Goal: Navigation & Orientation: Find specific page/section

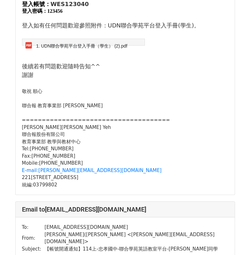
scroll to position [4070, 0]
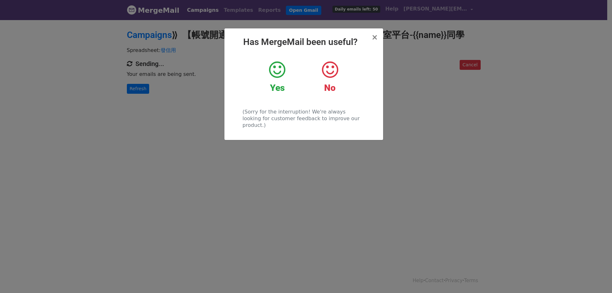
click at [274, 70] on icon at bounding box center [277, 69] width 16 height 19
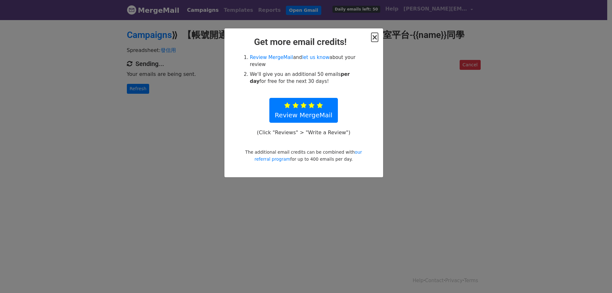
click at [376, 35] on span "×" at bounding box center [374, 37] width 6 height 9
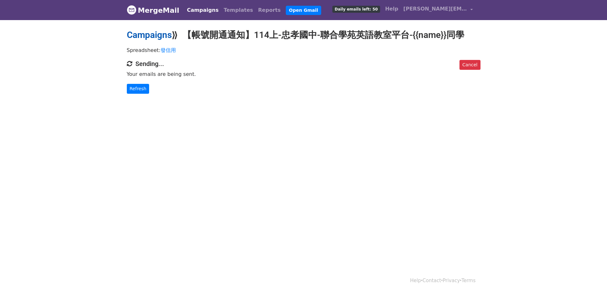
click at [155, 34] on link "Campaigns" at bounding box center [149, 35] width 45 height 11
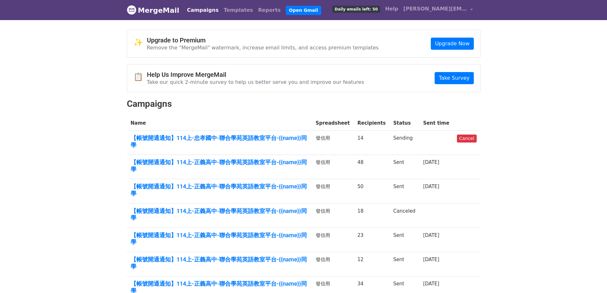
click at [168, 13] on link "MergeMail" at bounding box center [153, 10] width 53 height 13
